Goal: Obtain resource: Download file/media

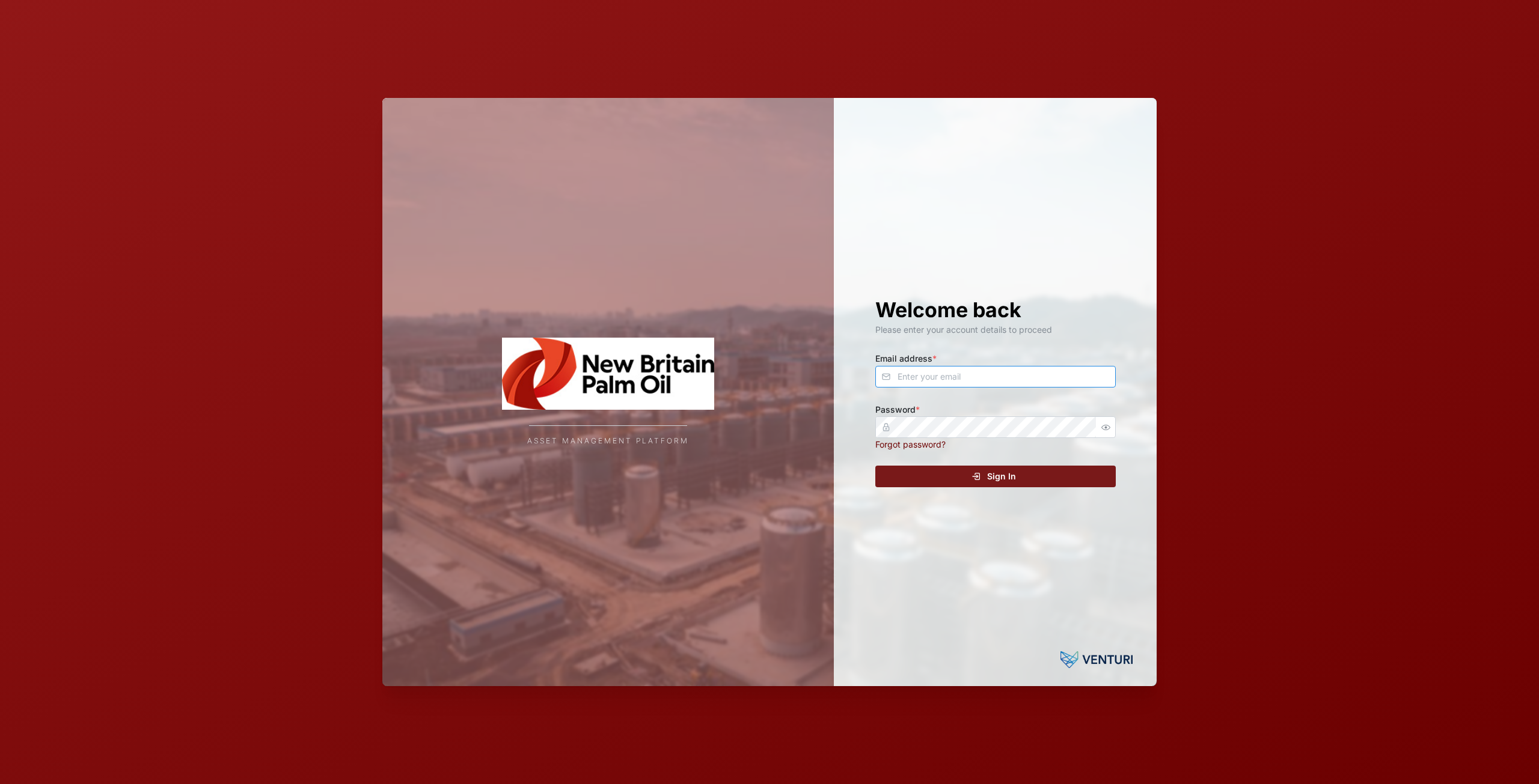
click at [992, 369] on input "Email address *" at bounding box center [996, 377] width 241 height 21
type input "[EMAIL_ADDRESS][DOMAIN_NAME]"
click at [989, 473] on span "Sign In" at bounding box center [1002, 476] width 29 height 21
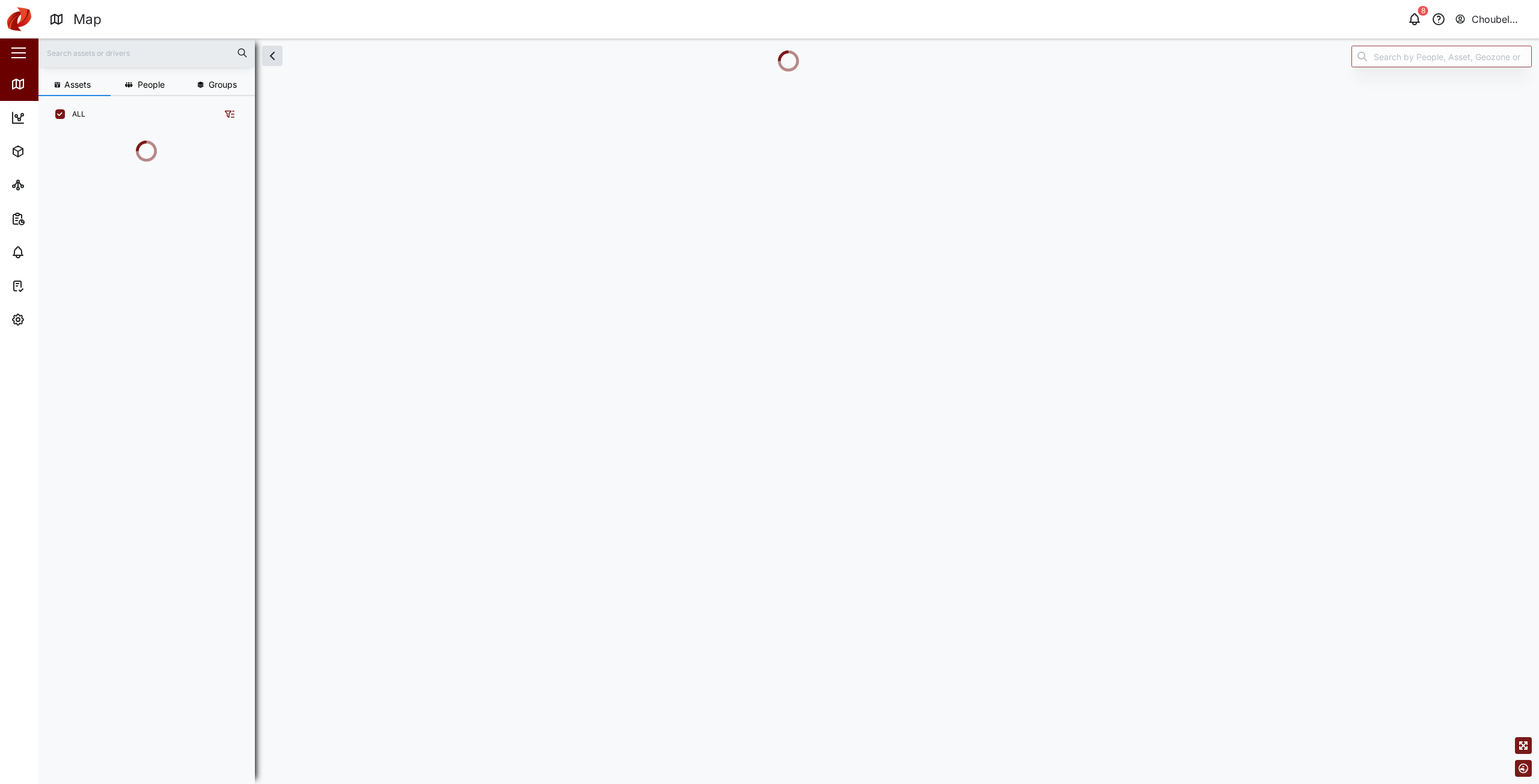
scroll to position [637, 188]
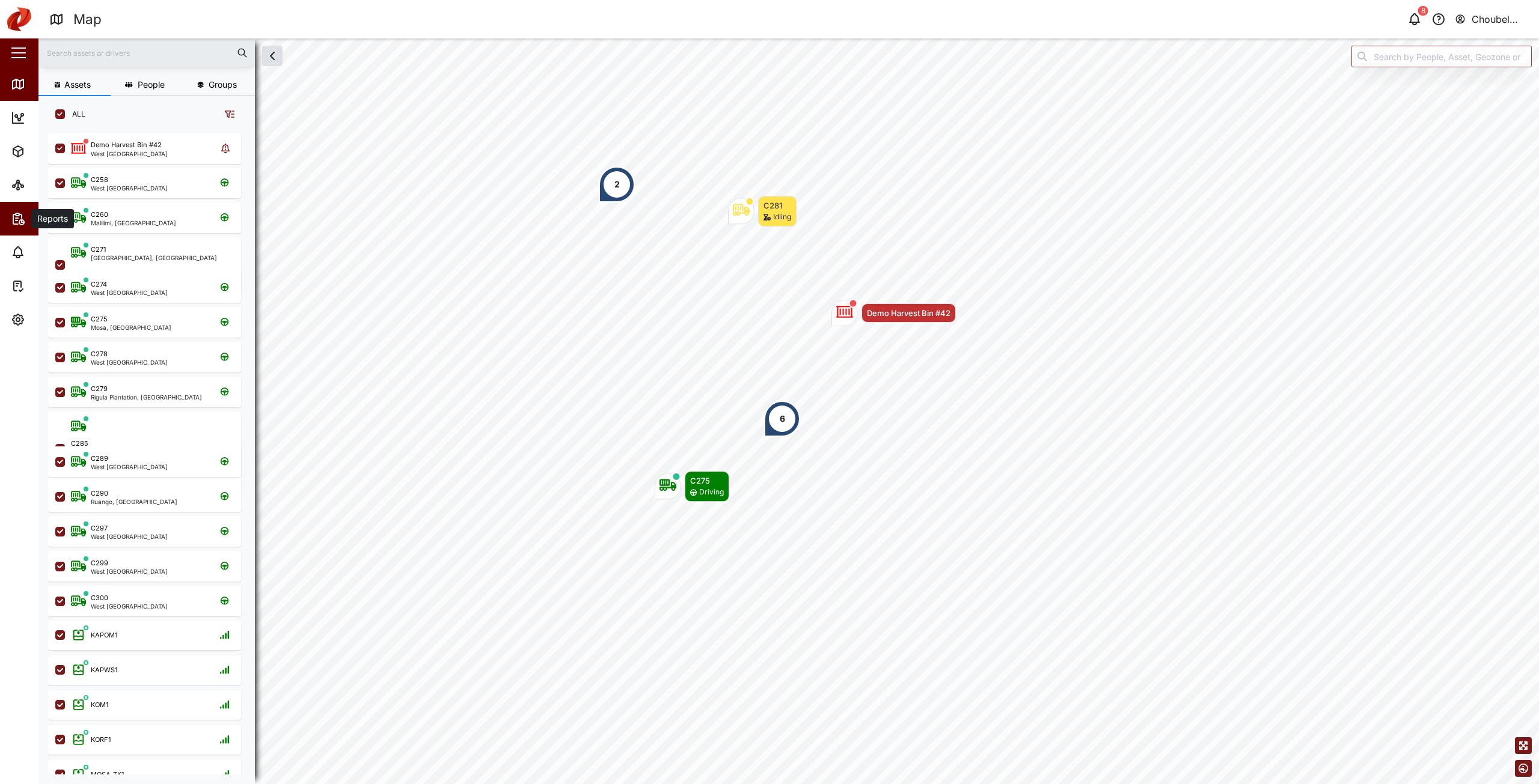
click at [19, 225] on icon "button" at bounding box center [18, 218] width 14 height 14
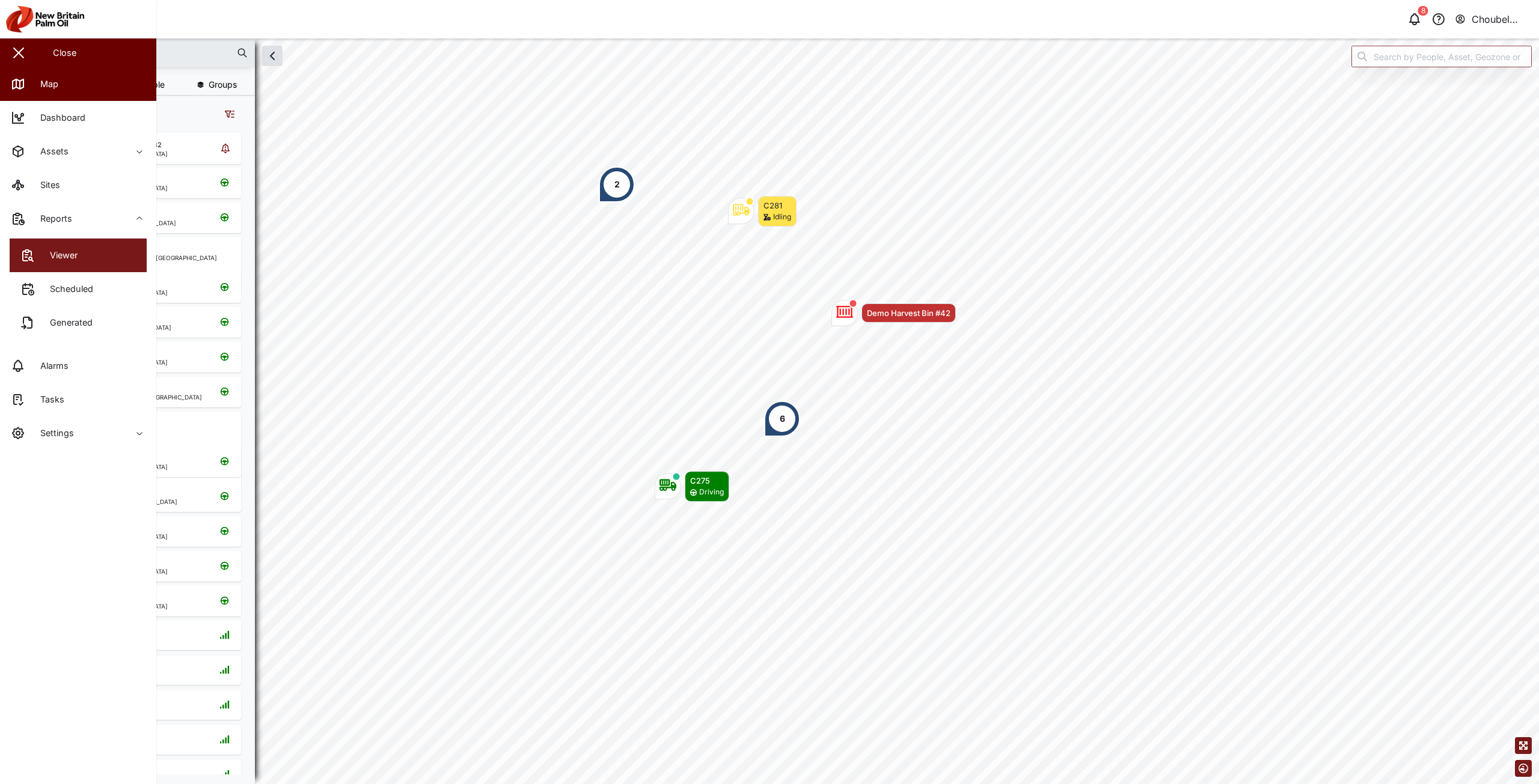
click at [34, 251] on icon at bounding box center [28, 255] width 14 height 14
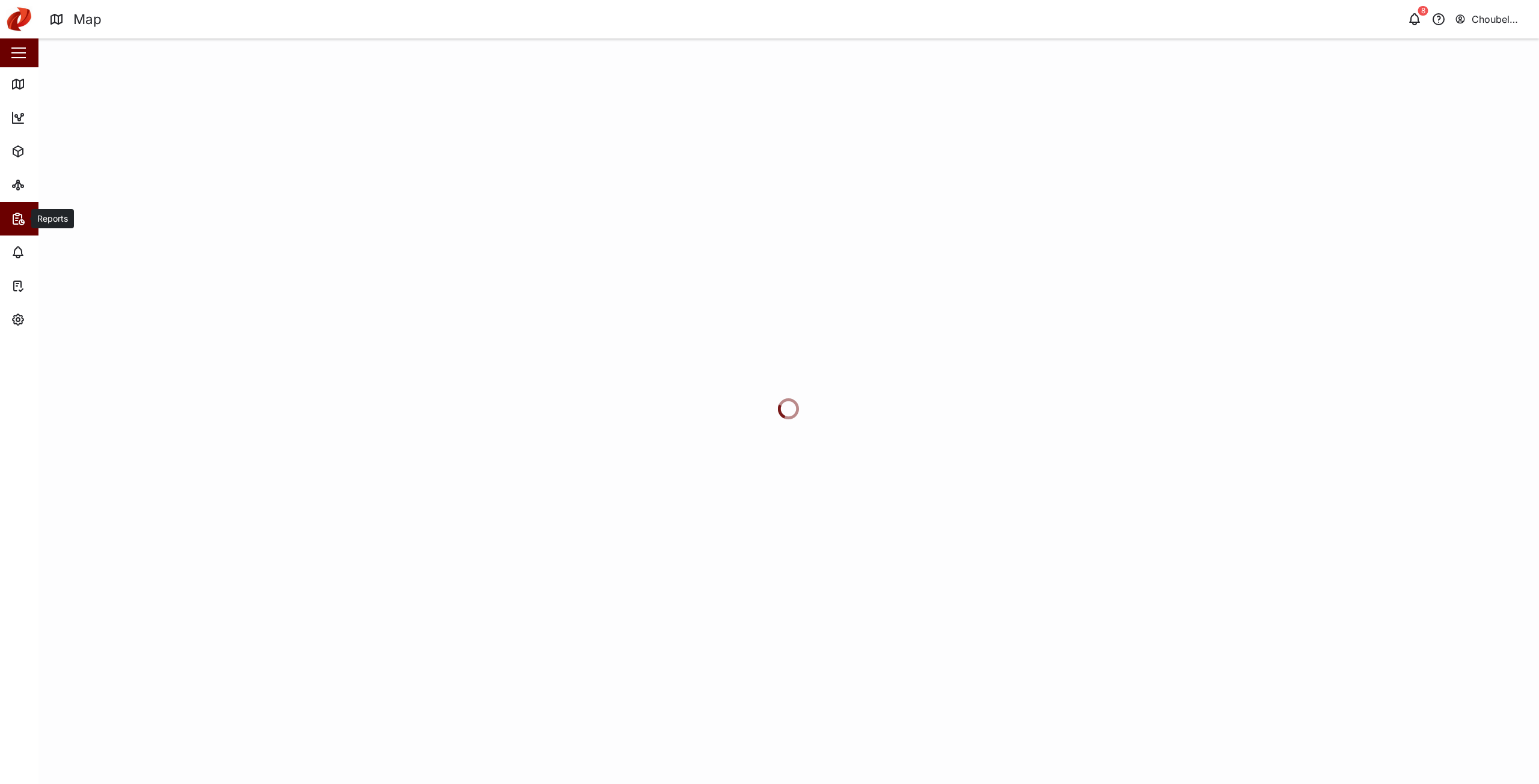
click at [17, 218] on icon "button" at bounding box center [16, 218] width 3 height 0
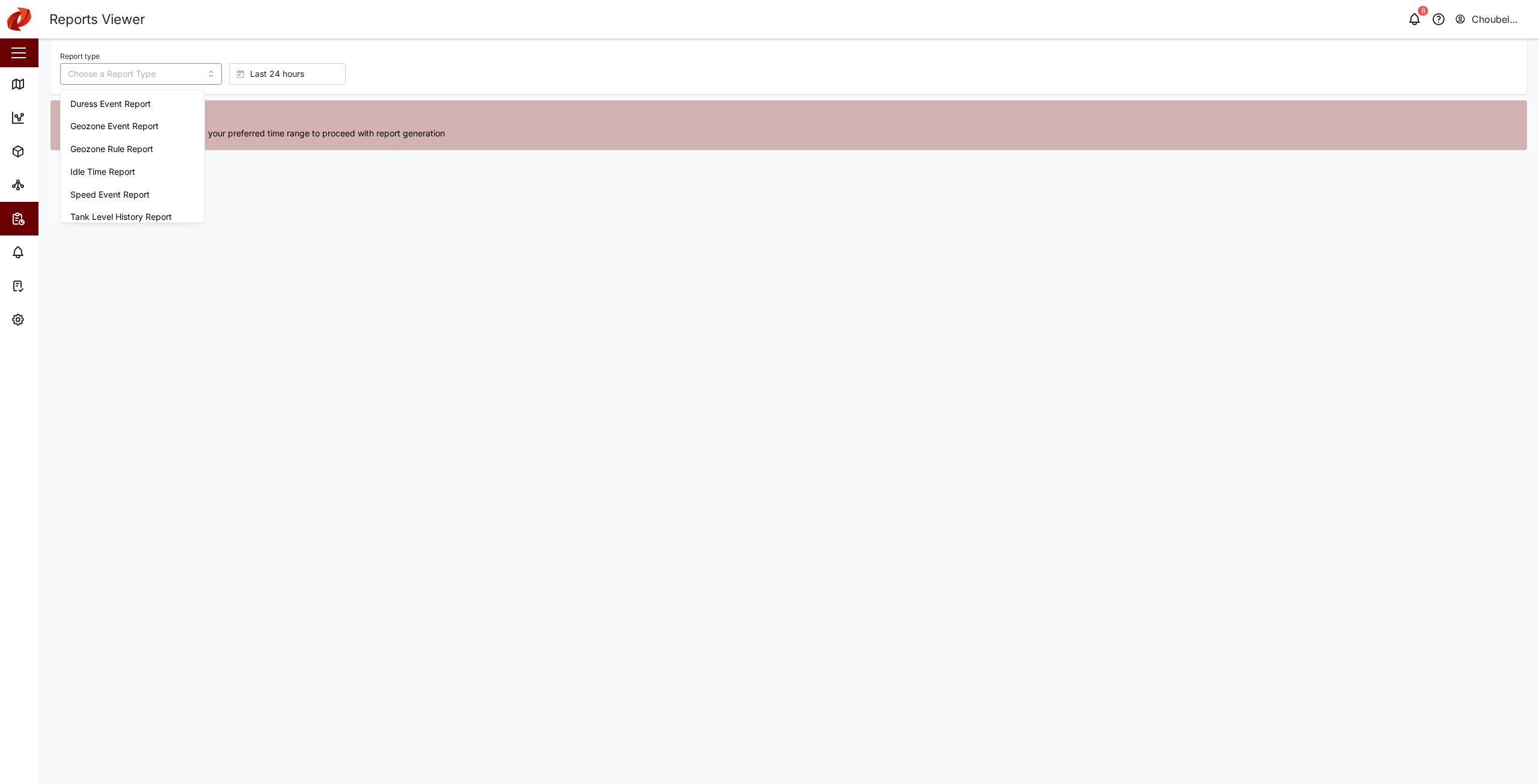
click at [198, 72] on input "Report type" at bounding box center [141, 74] width 162 height 21
type input "Trip History"
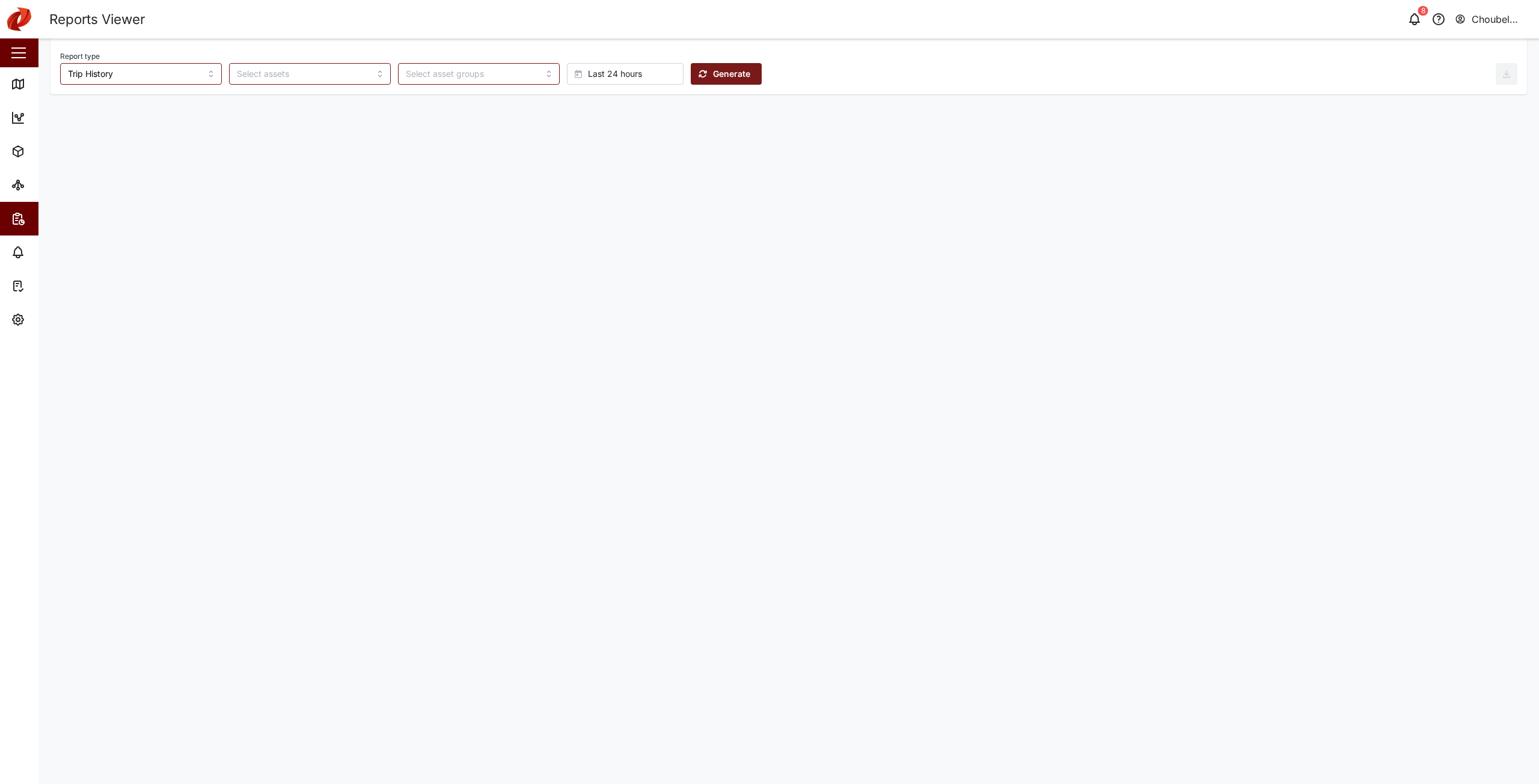
click at [602, 80] on div "Last 24 hours" at bounding box center [623, 73] width 98 height 21
click at [561, 314] on span "Absolute date" at bounding box center [564, 318] width 56 height 21
click at [719, 81] on button "[DATE] 11:33" at bounding box center [726, 74] width 66 height 21
click at [658, 174] on button "4" at bounding box center [664, 175] width 21 height 21
type input "00:00"
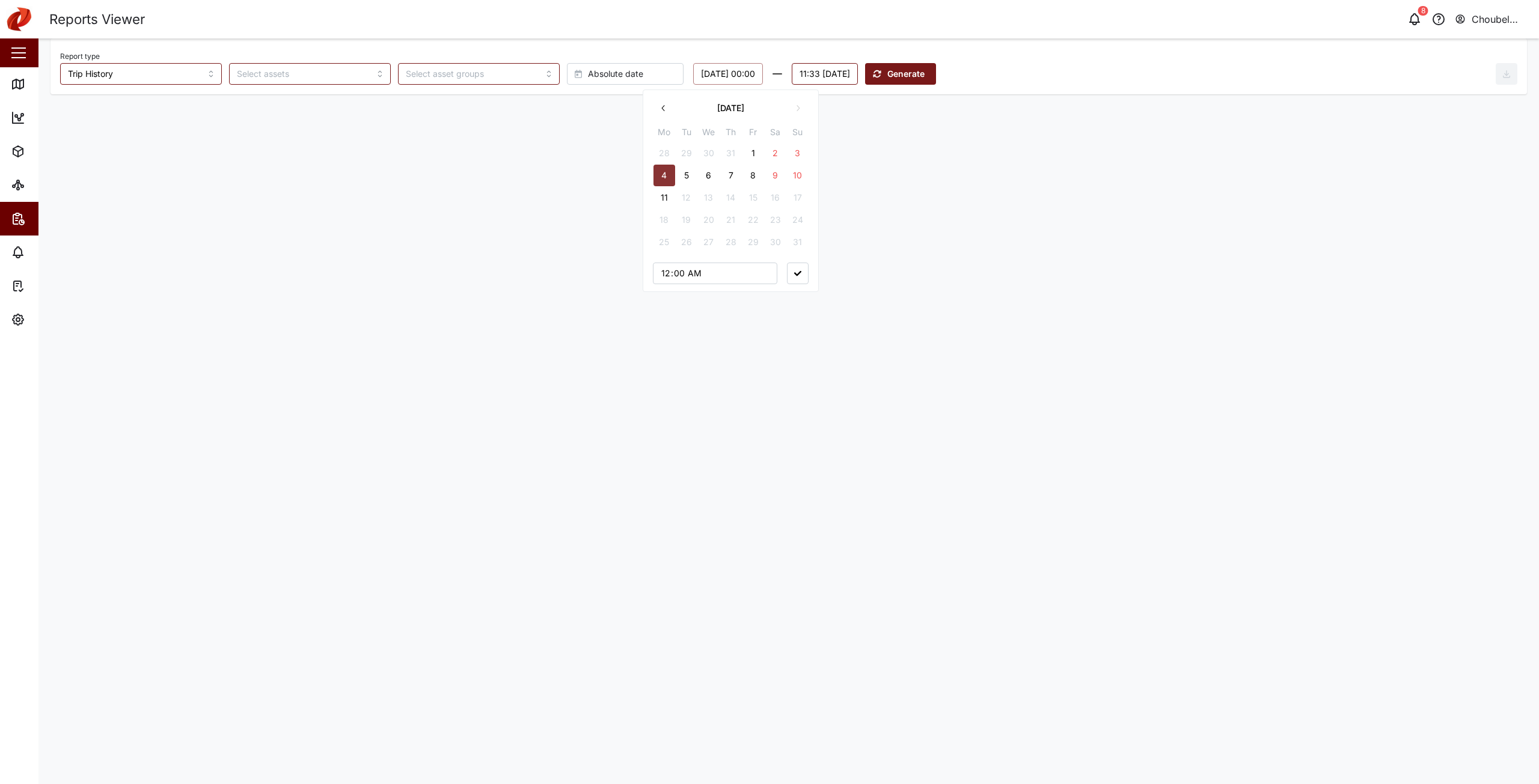
click at [840, 74] on button "11:33 [DATE]" at bounding box center [825, 74] width 66 height 21
click at [947, 175] on button "10" at bounding box center [945, 175] width 21 height 21
click at [829, 268] on input "11:33" at bounding box center [863, 273] width 124 height 21
click at [825, 276] on input "11:33" at bounding box center [863, 273] width 124 height 21
type input "23:59"
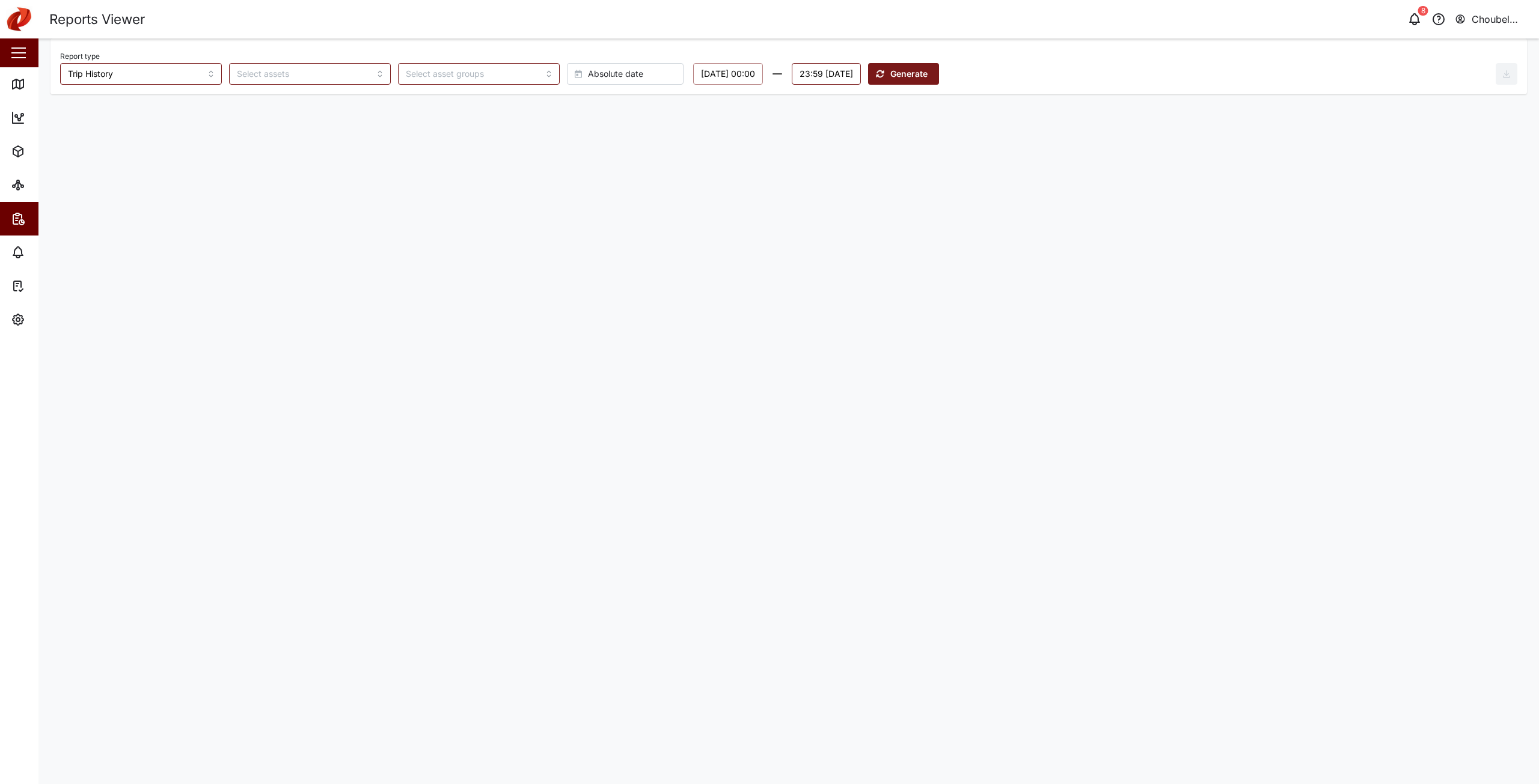
click at [691, 220] on main "Report type Trip History Absolute date [DATE] 00:00 23:59 [DATE] [DATE] Mo Tu W…" at bounding box center [789, 411] width 1501 height 746
click at [928, 75] on span "Generate" at bounding box center [910, 73] width 38 height 21
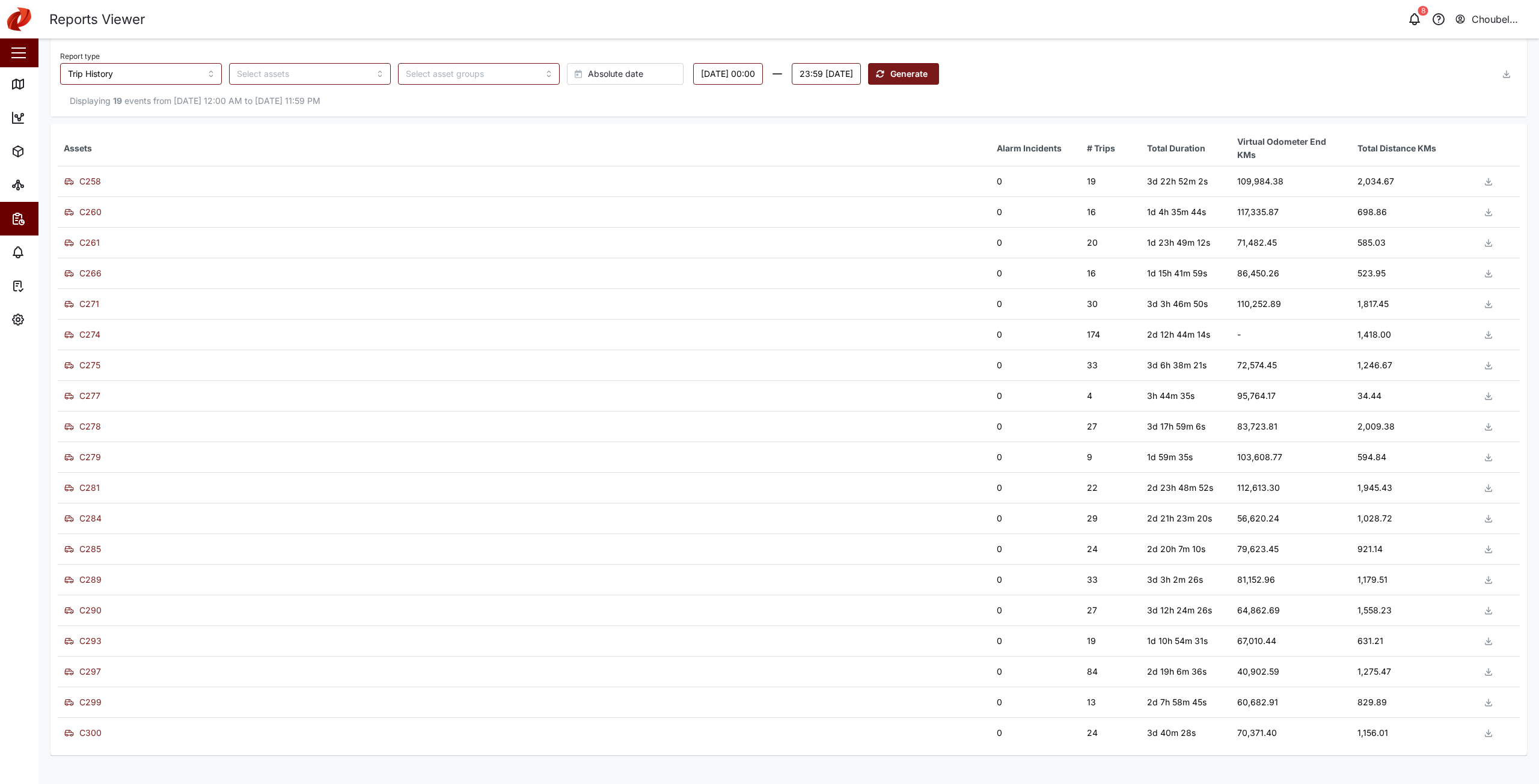
click at [1511, 72] on button "button" at bounding box center [1507, 74] width 21 height 21
click at [1470, 159] on span "Download as XLS" at bounding box center [1460, 155] width 73 height 21
click at [1023, 61] on div "Report type Trip History Absolute date [DATE] 00:00 23:59 [DATE] Generate" at bounding box center [778, 66] width 1436 height 37
